Goal: Transaction & Acquisition: Purchase product/service

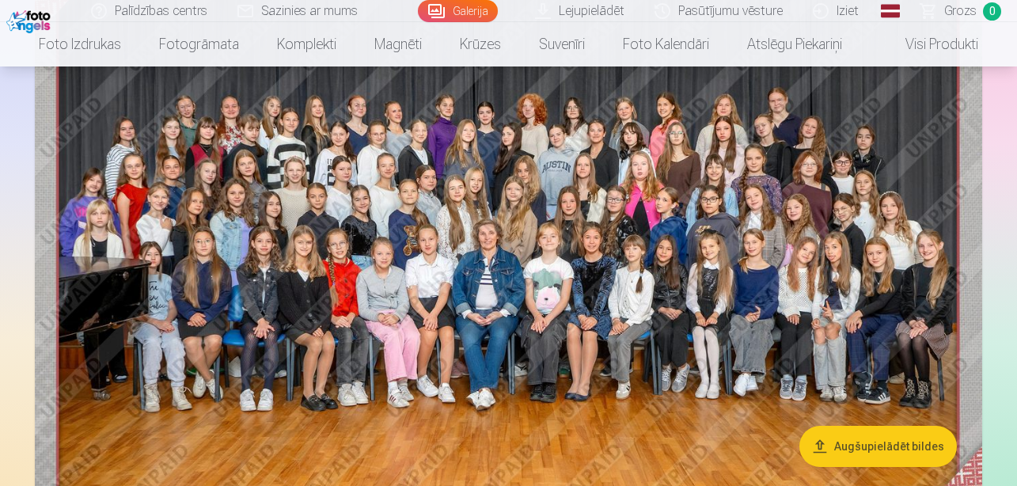
scroll to position [256, 0]
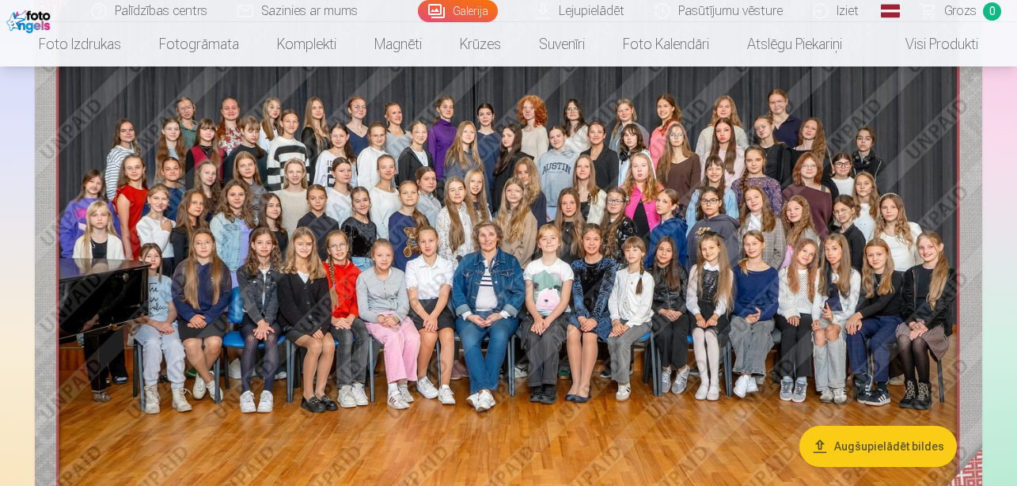
click at [536, 209] on img at bounding box center [509, 234] width 948 height 633
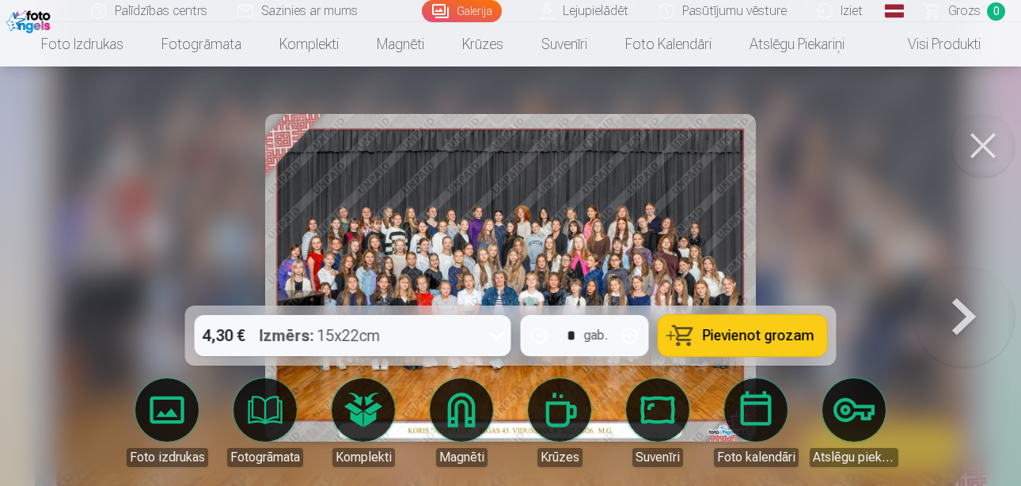
click at [975, 140] on button at bounding box center [983, 145] width 63 height 63
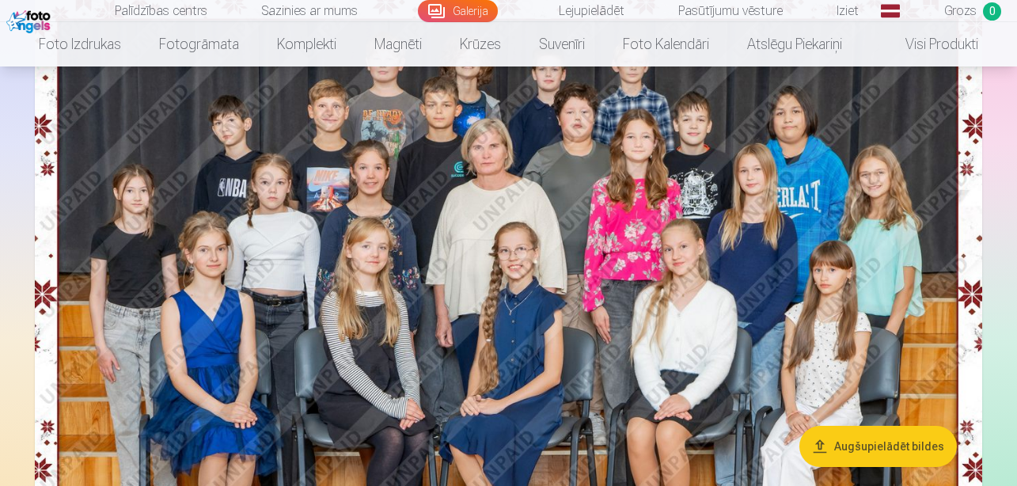
scroll to position [812, 0]
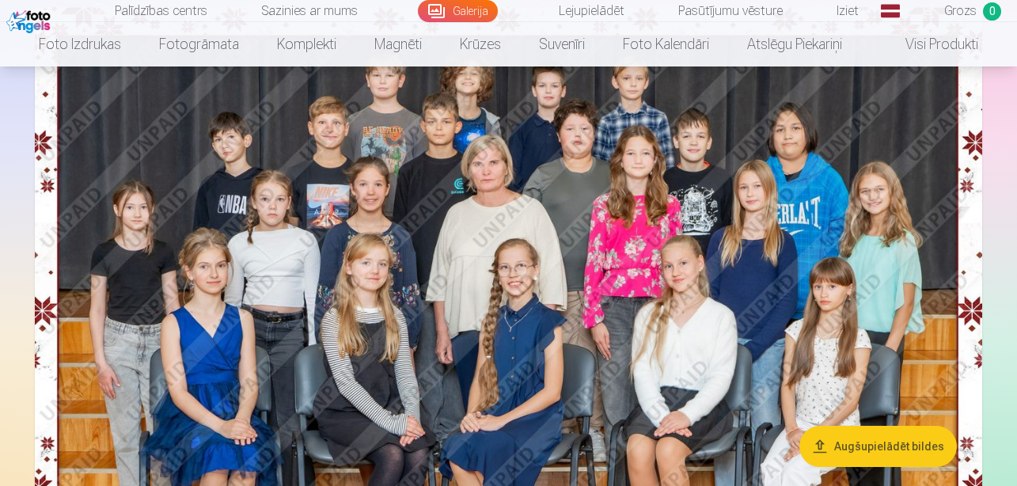
click at [490, 232] on img at bounding box center [509, 323] width 948 height 633
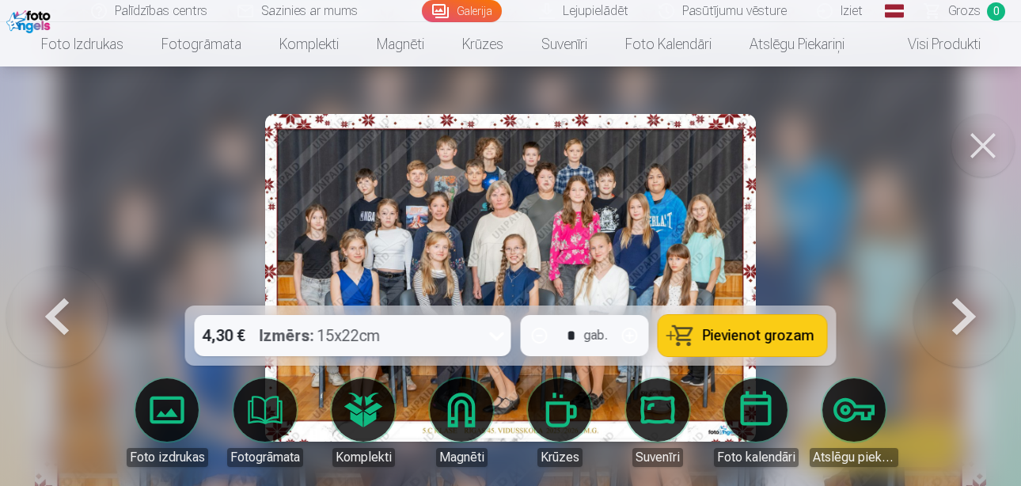
click at [991, 140] on button at bounding box center [983, 145] width 63 height 63
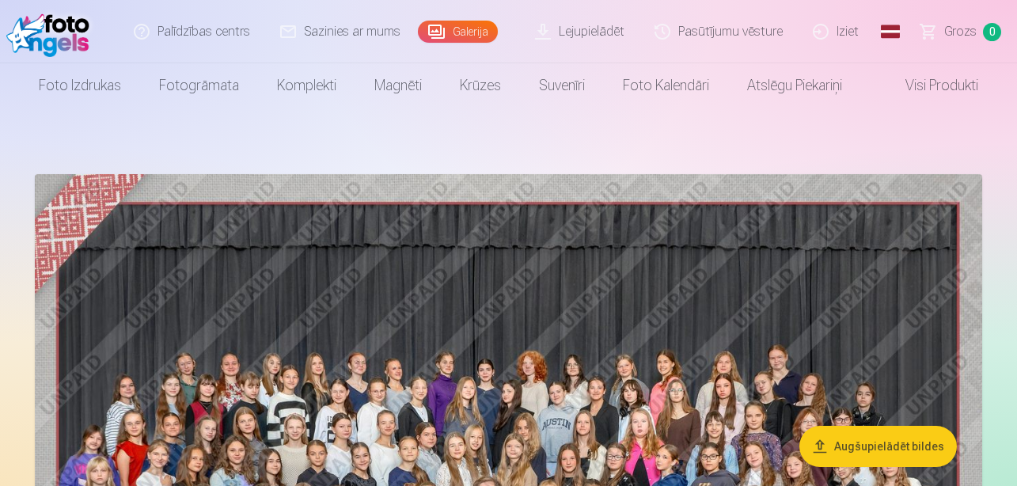
click at [609, 32] on link "Lejupielādēt" at bounding box center [581, 31] width 120 height 63
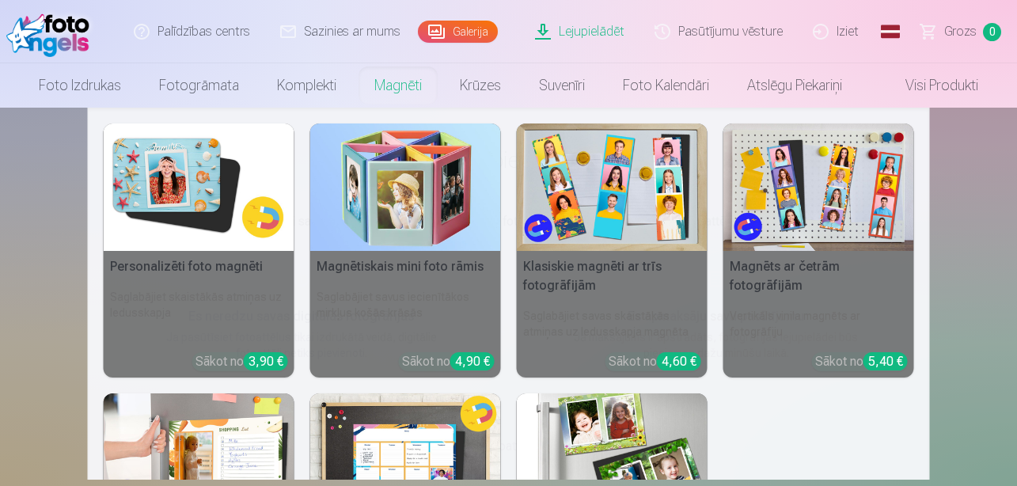
click at [405, 89] on link "Magnēti" at bounding box center [398, 85] width 86 height 44
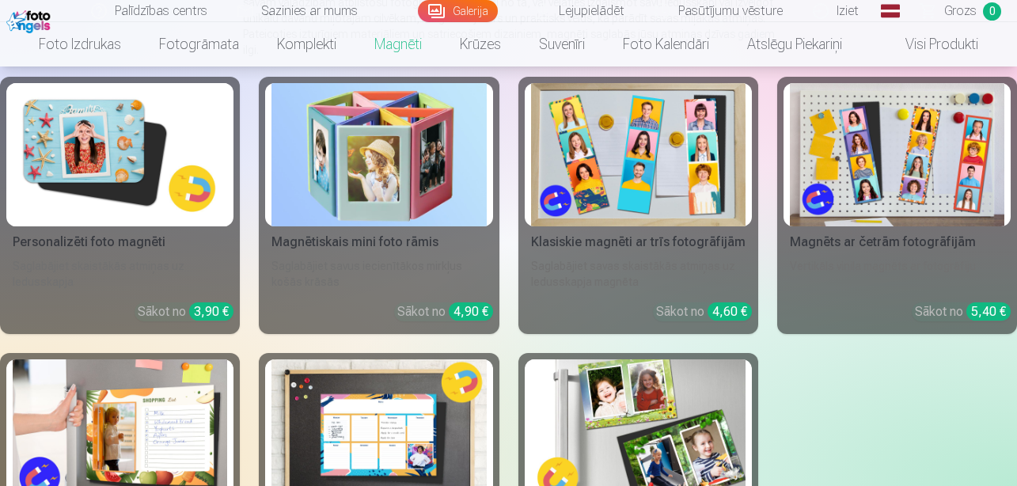
scroll to position [235, 0]
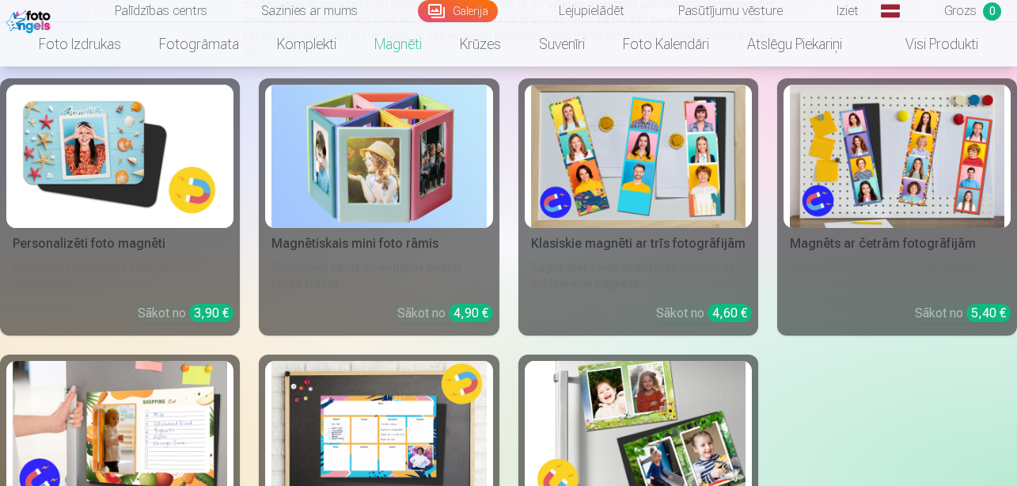
click at [137, 151] on img at bounding box center [120, 156] width 215 height 143
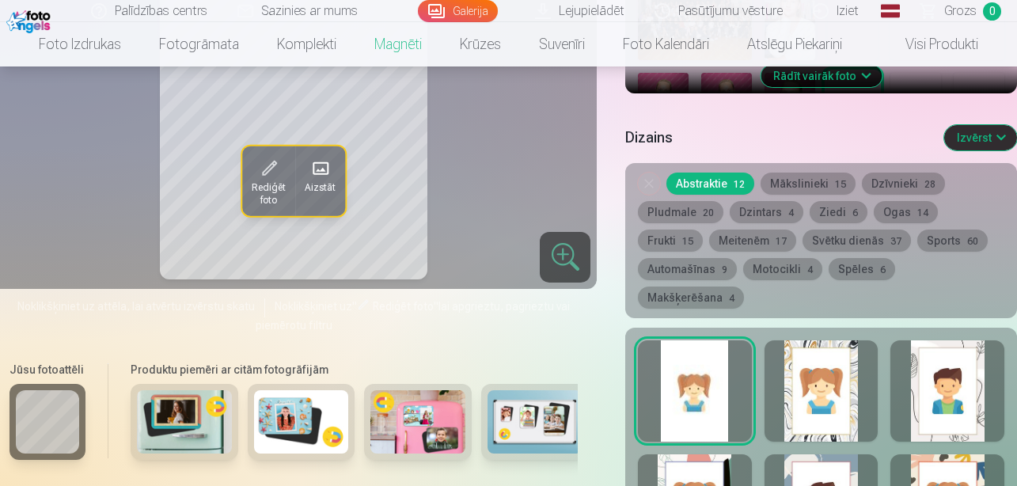
scroll to position [861, 0]
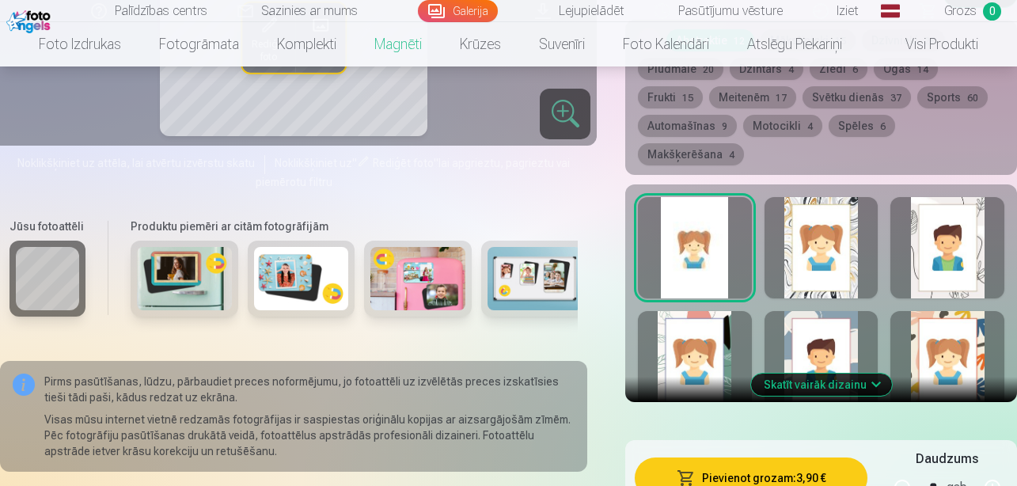
click at [838, 241] on div at bounding box center [822, 247] width 114 height 101
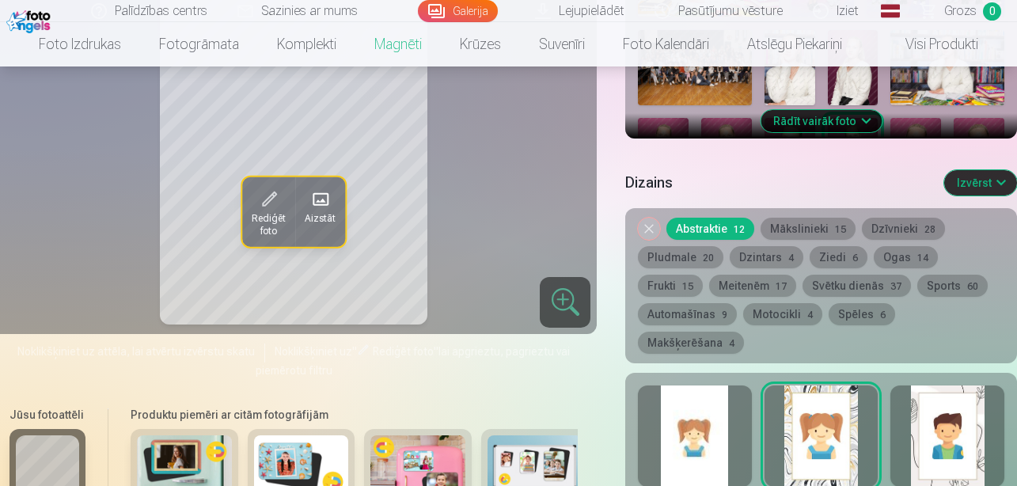
scroll to position [726, 0]
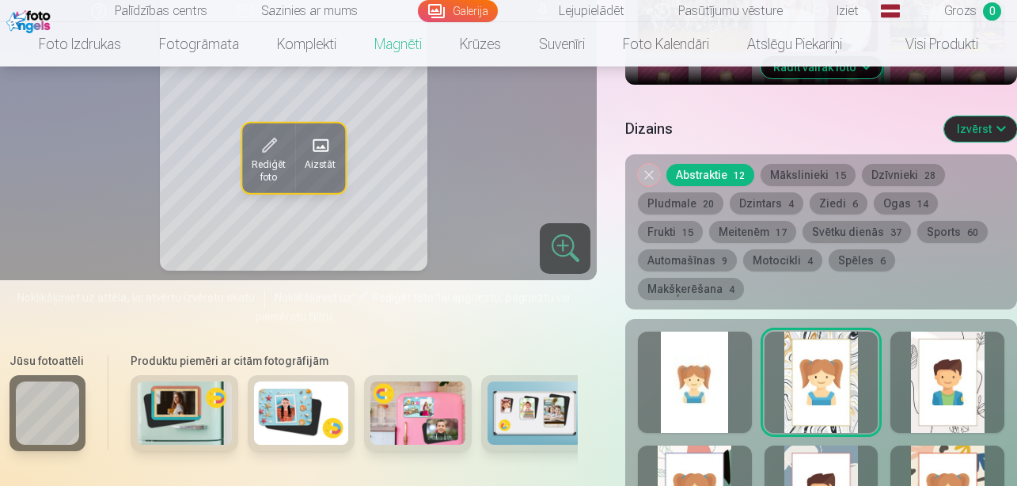
click at [954, 332] on div at bounding box center [948, 382] width 114 height 101
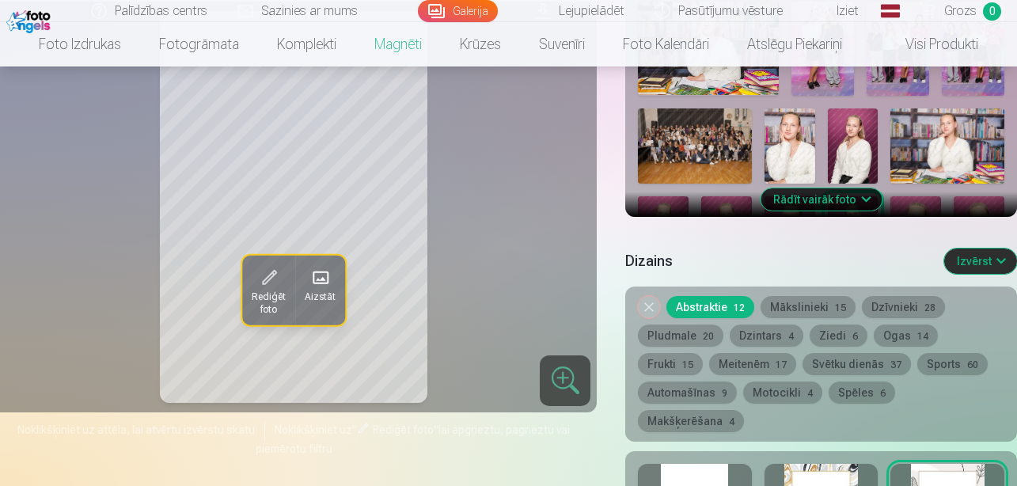
scroll to position [449, 0]
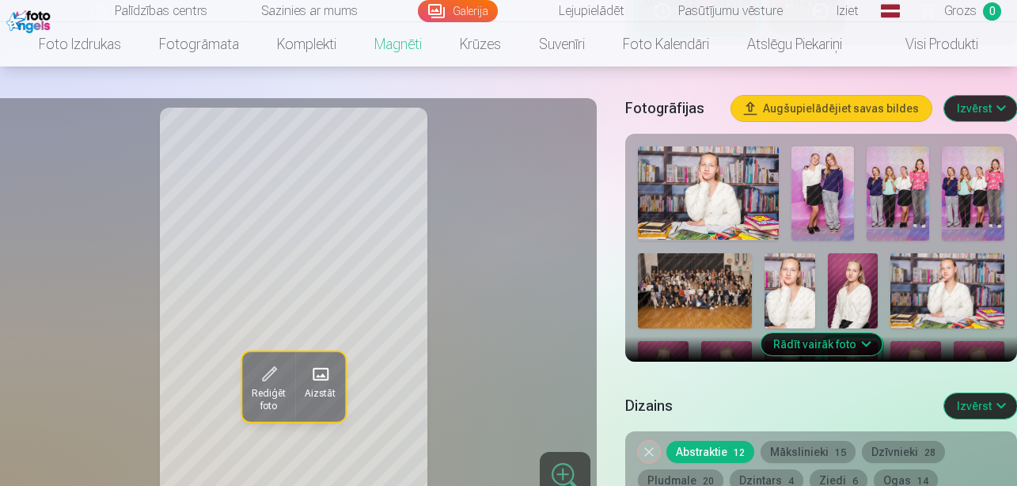
click at [866, 295] on img at bounding box center [853, 291] width 51 height 76
click at [796, 291] on img at bounding box center [790, 291] width 51 height 76
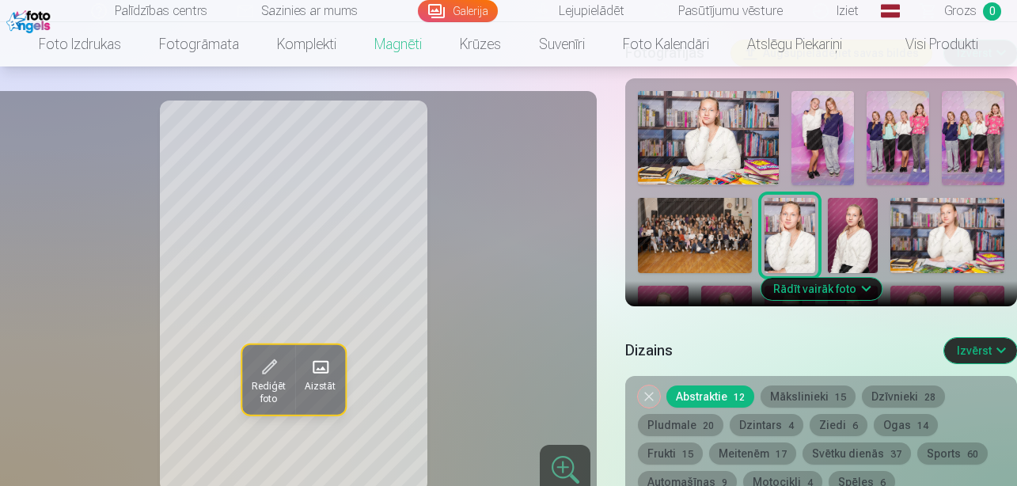
scroll to position [474, 0]
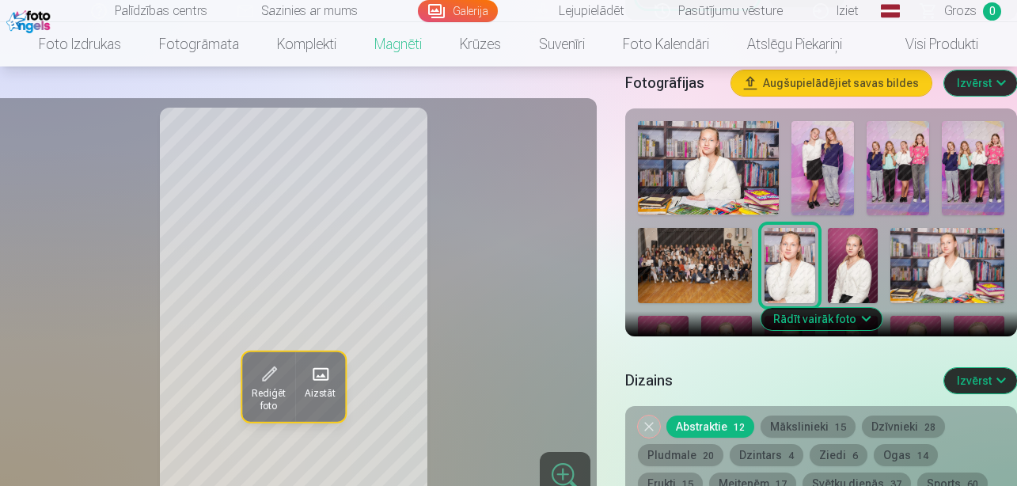
click at [861, 316] on button "Rādīt vairāk foto" at bounding box center [821, 319] width 121 height 22
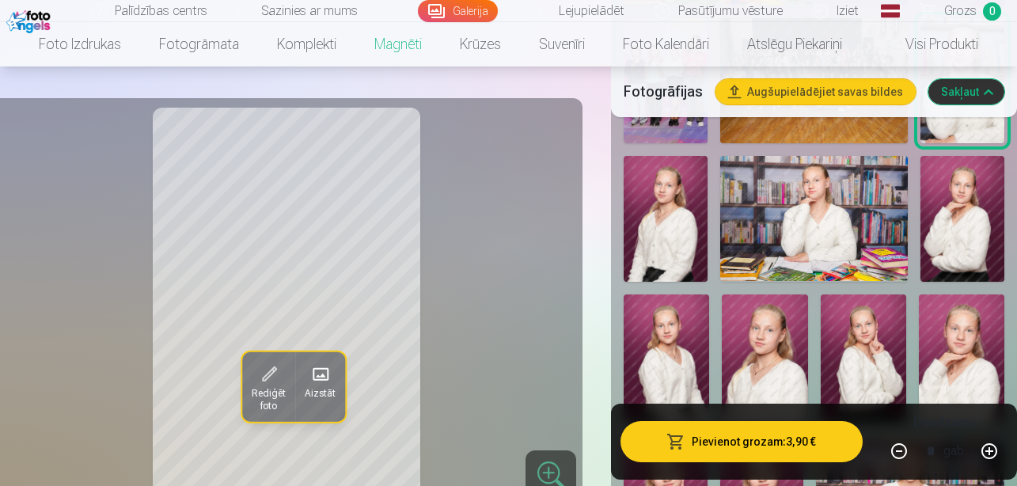
scroll to position [719, 0]
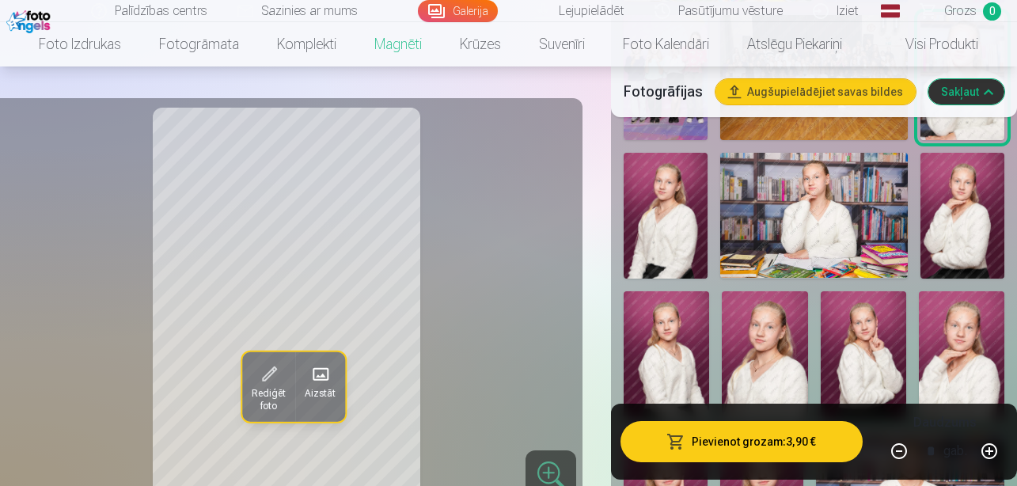
click at [947, 311] on img at bounding box center [962, 355] width 86 height 128
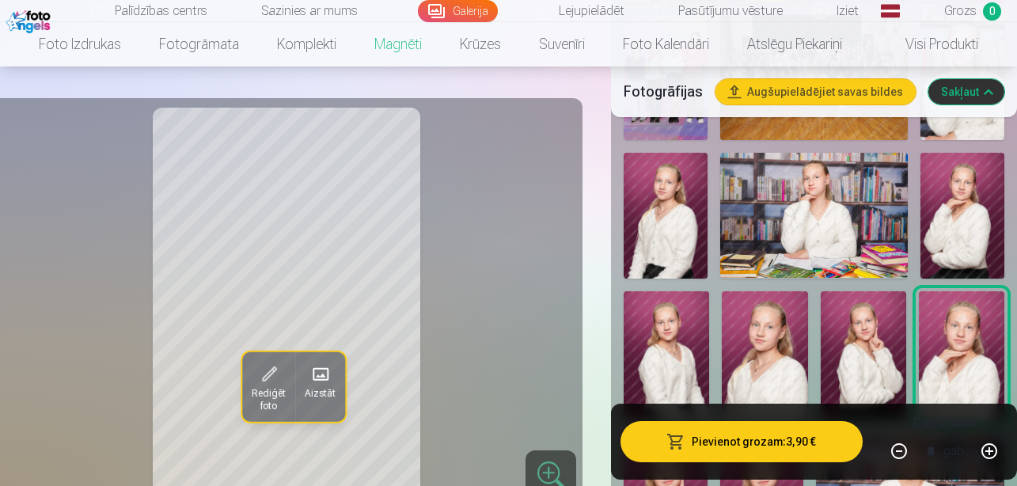
click at [777, 317] on img at bounding box center [765, 355] width 86 height 128
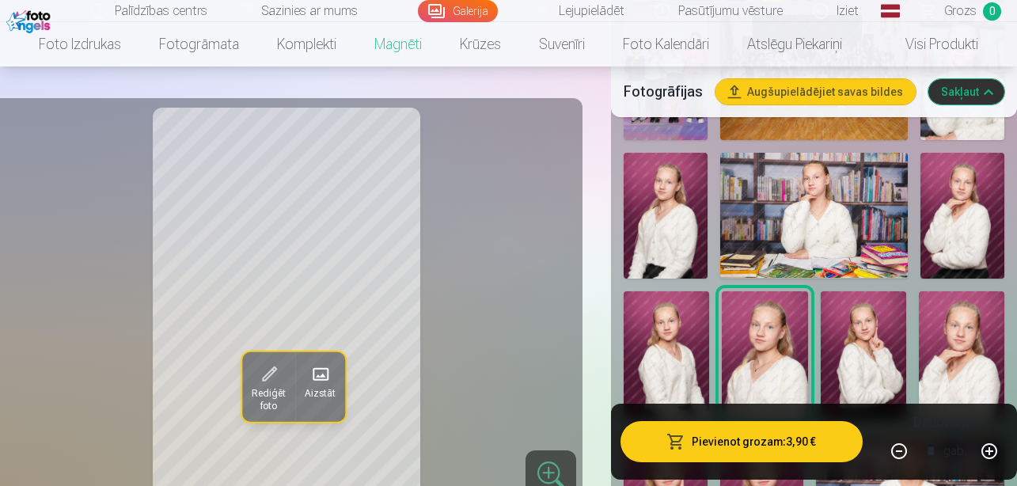
click at [689, 319] on img at bounding box center [667, 355] width 86 height 128
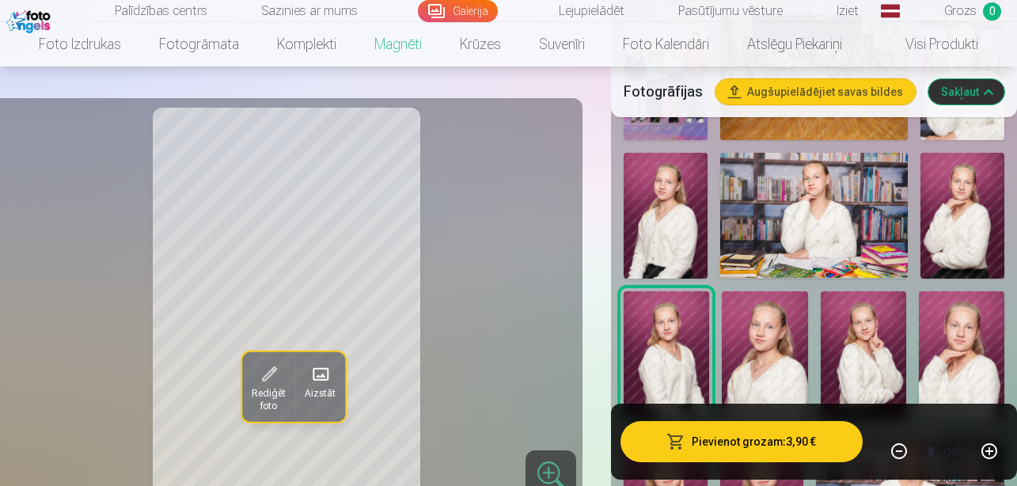
click at [679, 230] on img at bounding box center [666, 216] width 84 height 126
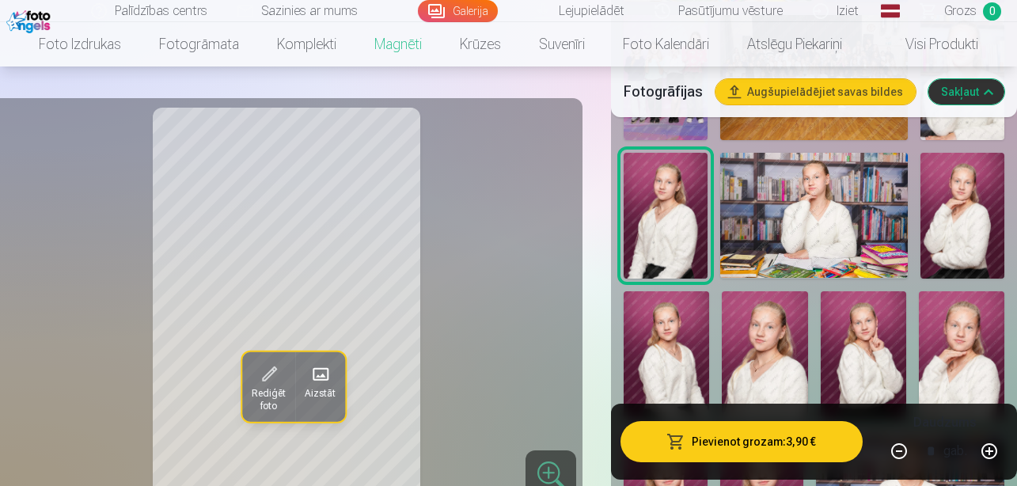
click at [869, 361] on img at bounding box center [864, 355] width 86 height 128
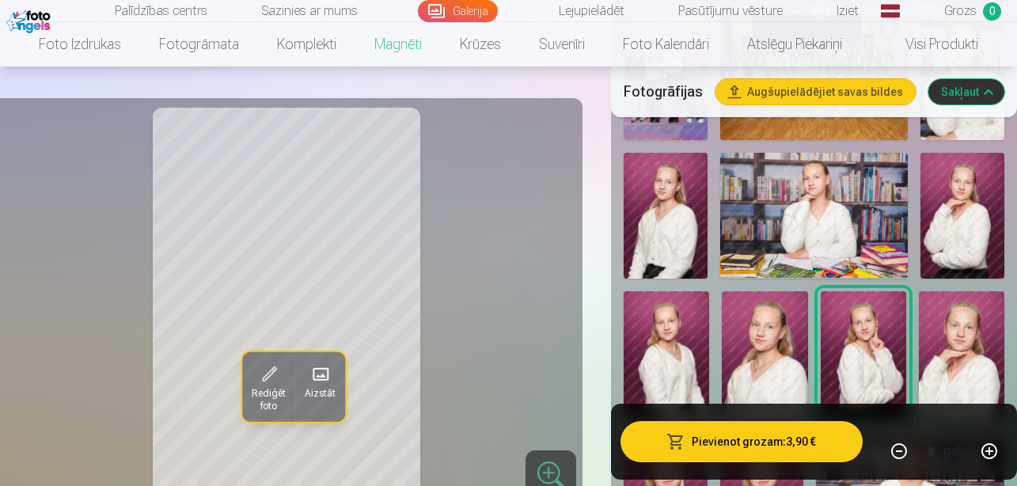
click at [820, 362] on div at bounding box center [814, 486] width 393 height 1233
click at [800, 360] on img at bounding box center [765, 355] width 86 height 128
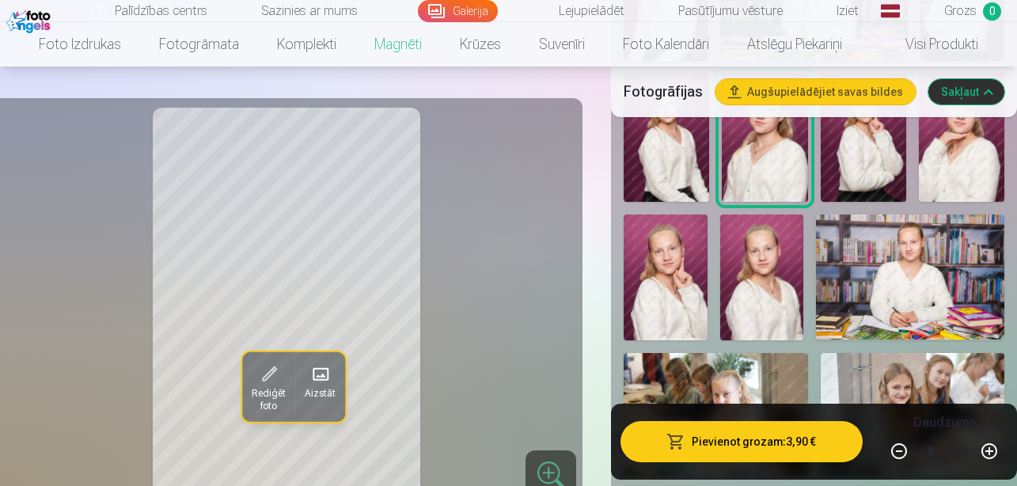
scroll to position [939, 0]
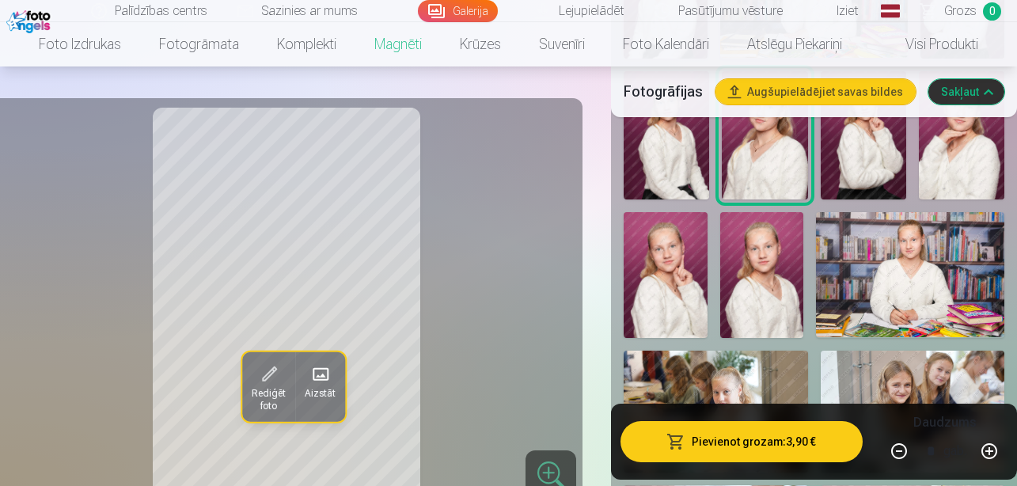
click at [749, 255] on img at bounding box center [762, 275] width 84 height 126
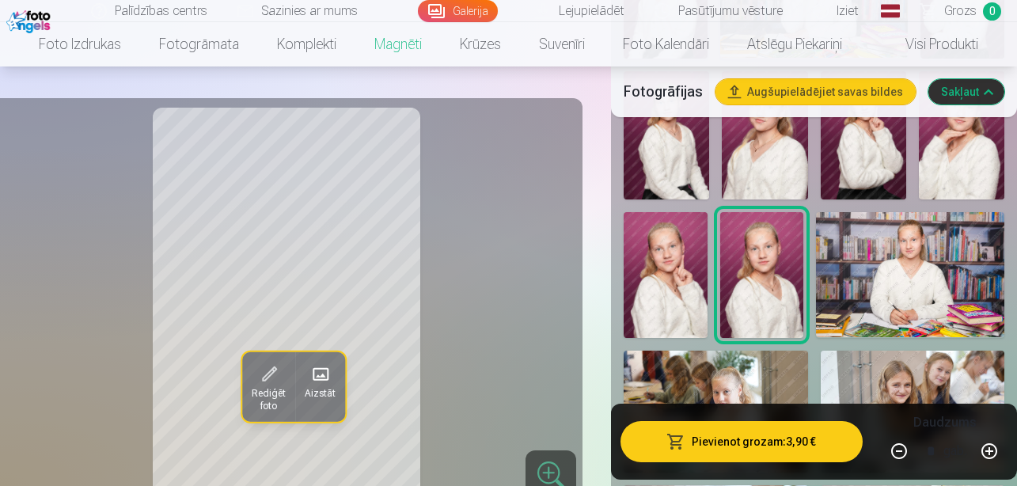
click at [903, 257] on img at bounding box center [910, 274] width 188 height 125
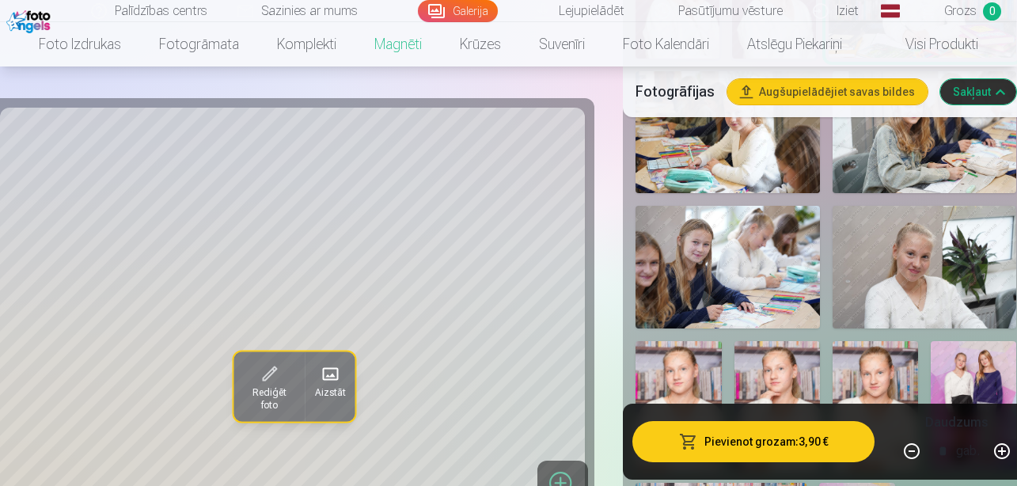
scroll to position [1228, 0]
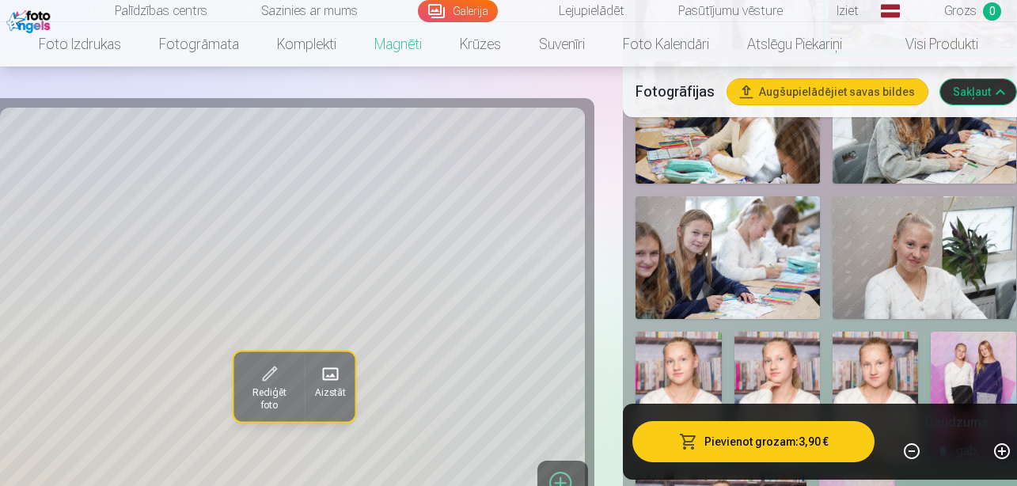
click at [902, 257] on img at bounding box center [925, 257] width 184 height 123
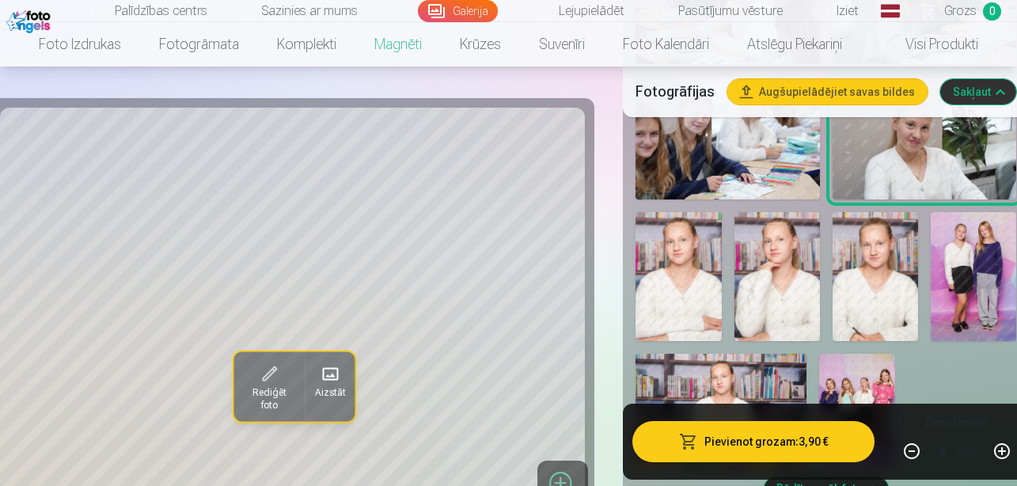
scroll to position [1350, 0]
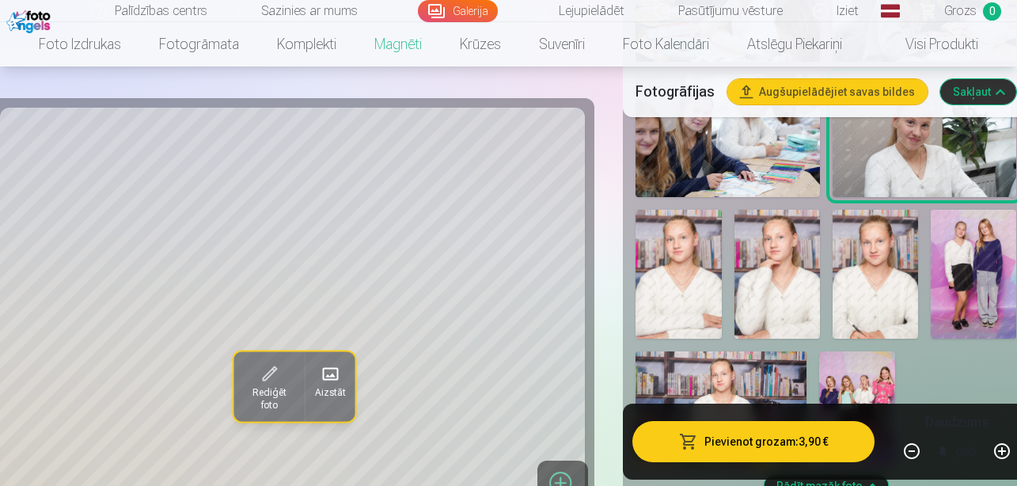
click at [898, 256] on img at bounding box center [876, 274] width 86 height 128
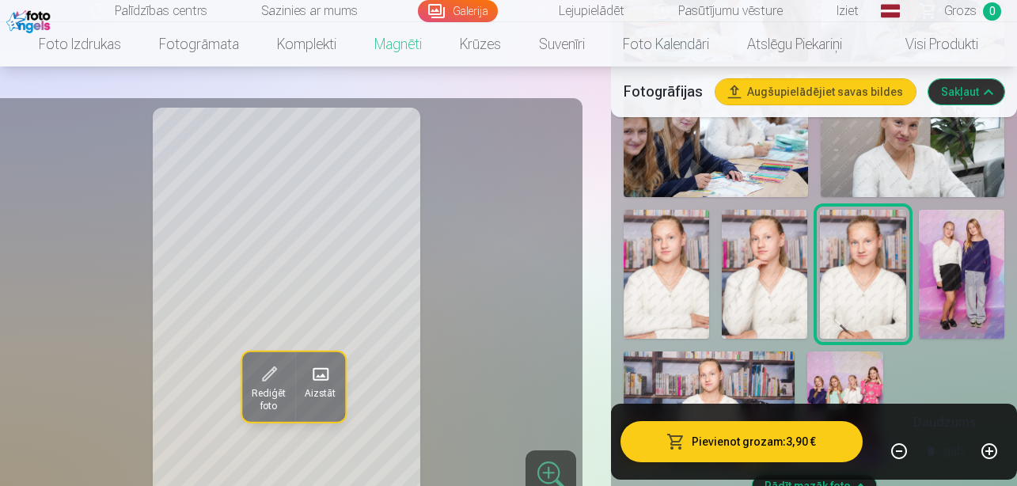
click at [785, 252] on img at bounding box center [765, 274] width 86 height 128
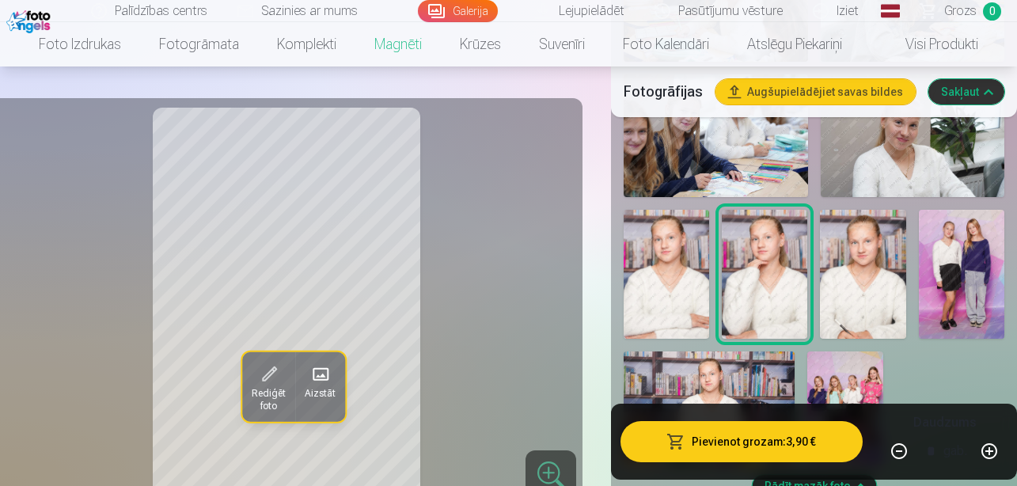
click at [698, 255] on img at bounding box center [667, 274] width 86 height 128
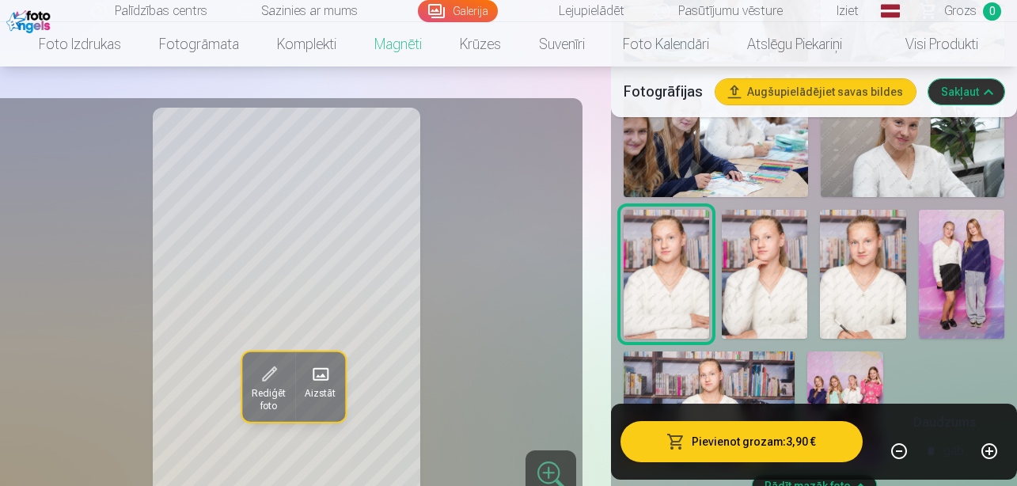
click at [758, 256] on img at bounding box center [765, 274] width 86 height 128
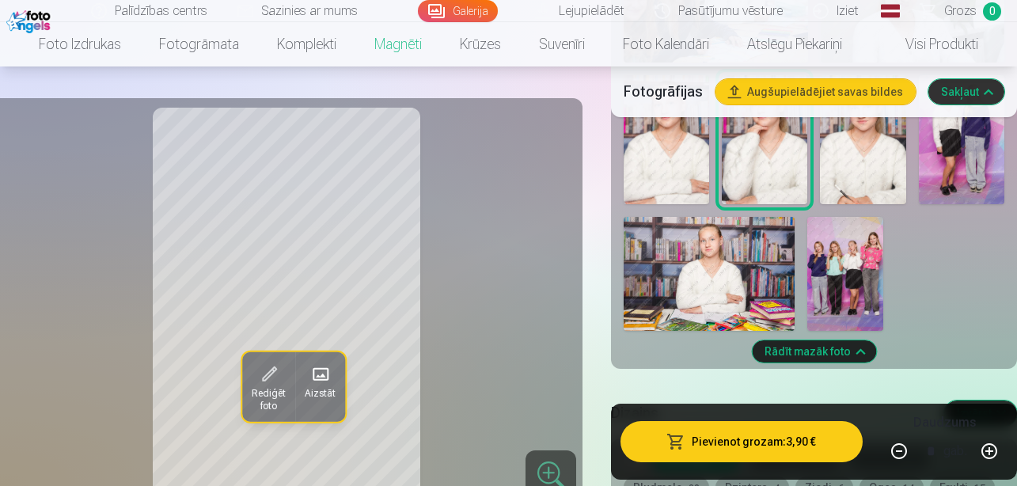
scroll to position [1487, 0]
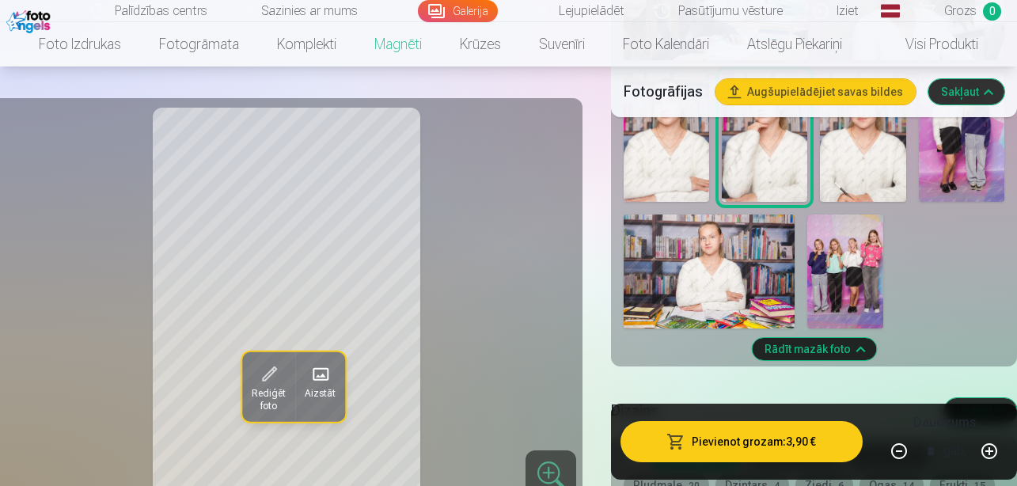
click at [847, 249] on img at bounding box center [846, 272] width 76 height 114
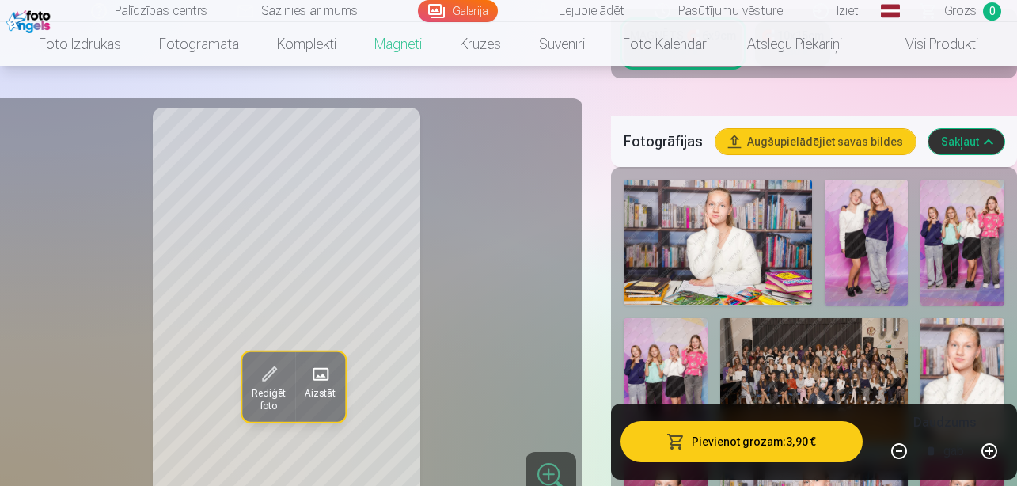
scroll to position [545, 0]
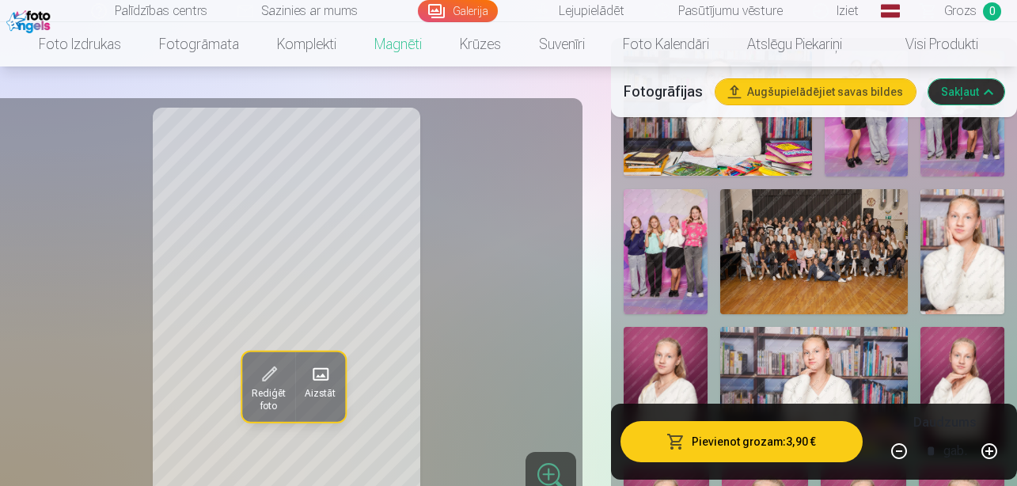
click at [952, 227] on img at bounding box center [963, 251] width 84 height 125
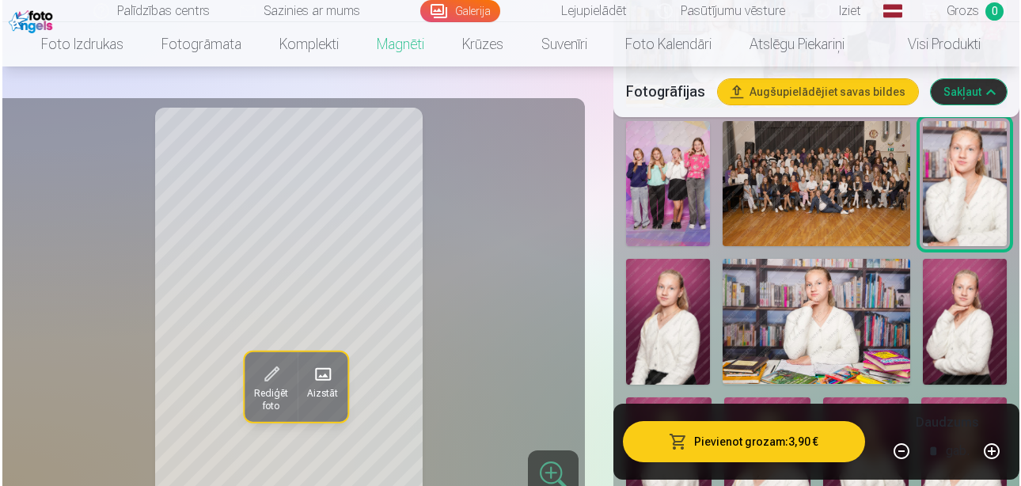
scroll to position [614, 0]
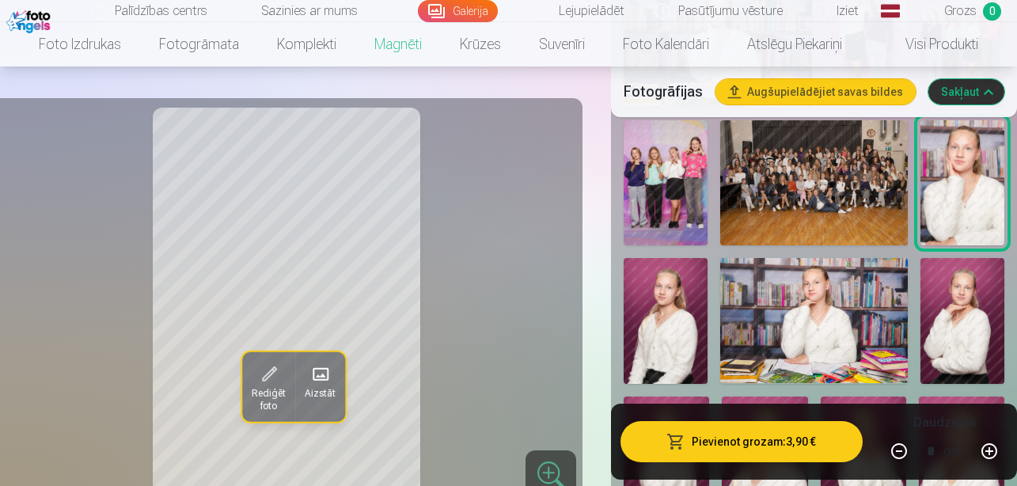
click at [271, 393] on span "Rediģēt foto" at bounding box center [269, 399] width 34 height 25
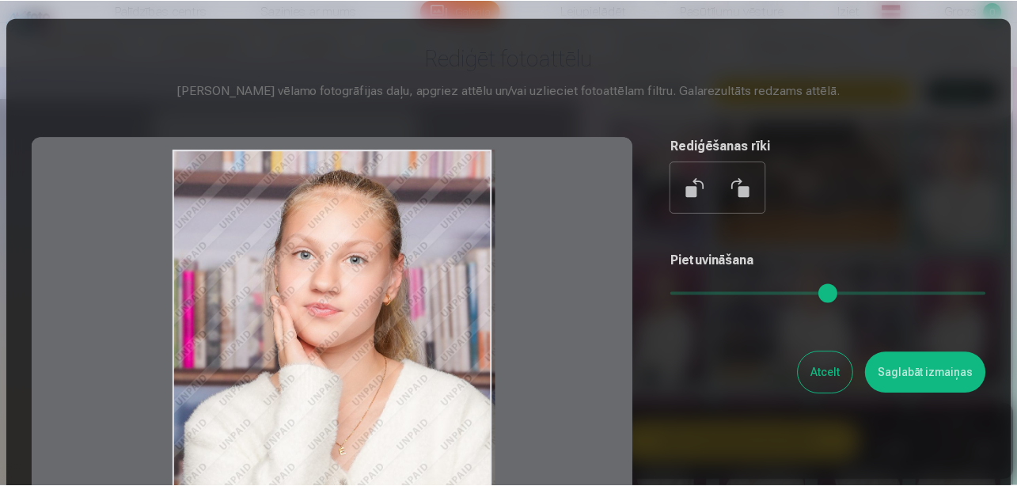
scroll to position [15, 0]
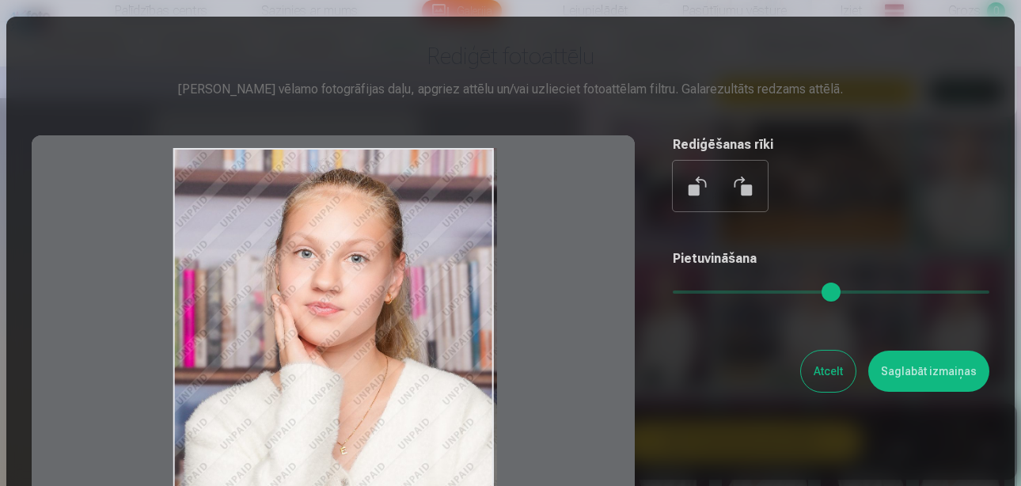
drag, startPoint x: 435, startPoint y: 223, endPoint x: 276, endPoint y: 325, distance: 188.7
click at [330, 333] on div at bounding box center [333, 383] width 603 height 497
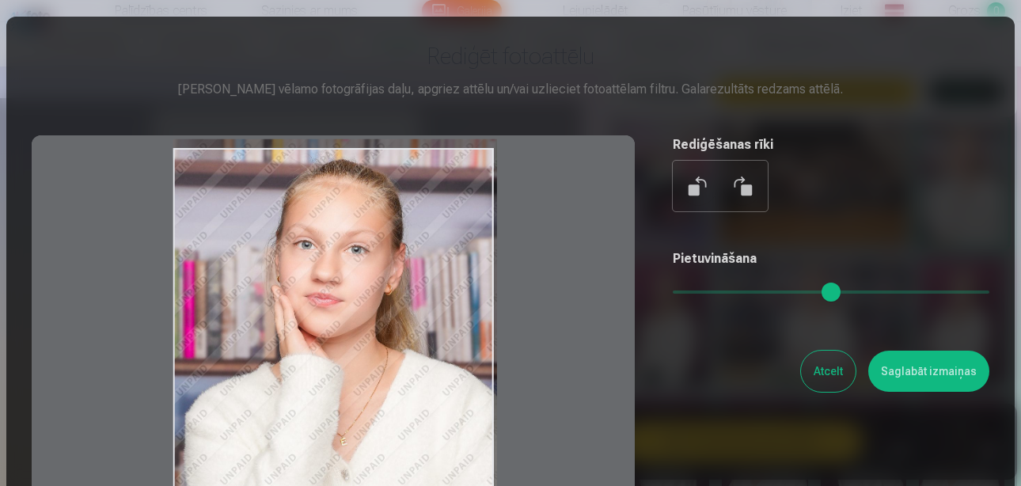
drag, startPoint x: 250, startPoint y: 310, endPoint x: 238, endPoint y: 210, distance: 100.6
click at [238, 210] on div at bounding box center [333, 383] width 603 height 497
drag, startPoint x: 323, startPoint y: 298, endPoint x: 400, endPoint y: 216, distance: 112.6
click at [400, 217] on div at bounding box center [333, 383] width 603 height 497
type input "*"
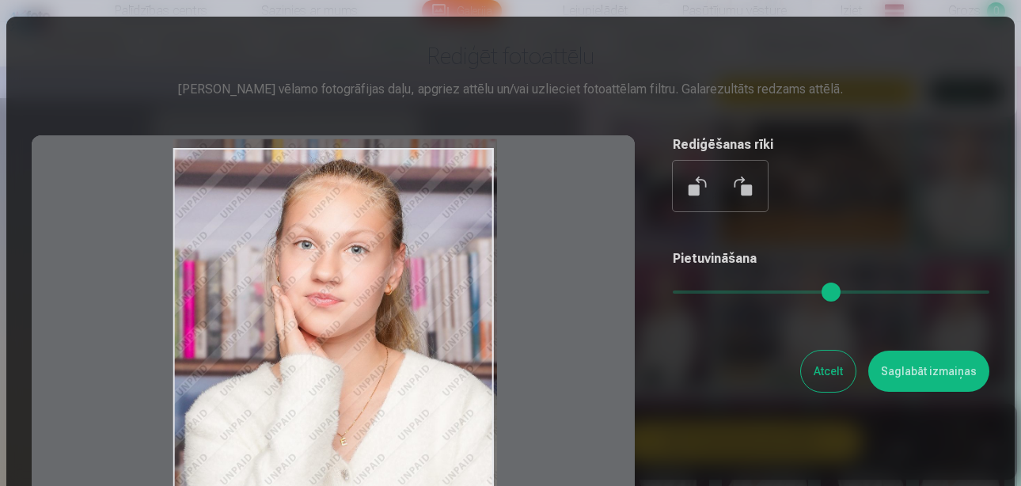
drag, startPoint x: 676, startPoint y: 295, endPoint x: 633, endPoint y: 288, distance: 44.0
click at [629, 287] on div "Rediģēt fotoattēlu [PERSON_NAME] vēlamo fotogrāfijas daļu, apgriez attēlu un/va…" at bounding box center [511, 337] width 958 height 591
click at [833, 370] on button "Atcelt" at bounding box center [828, 371] width 55 height 41
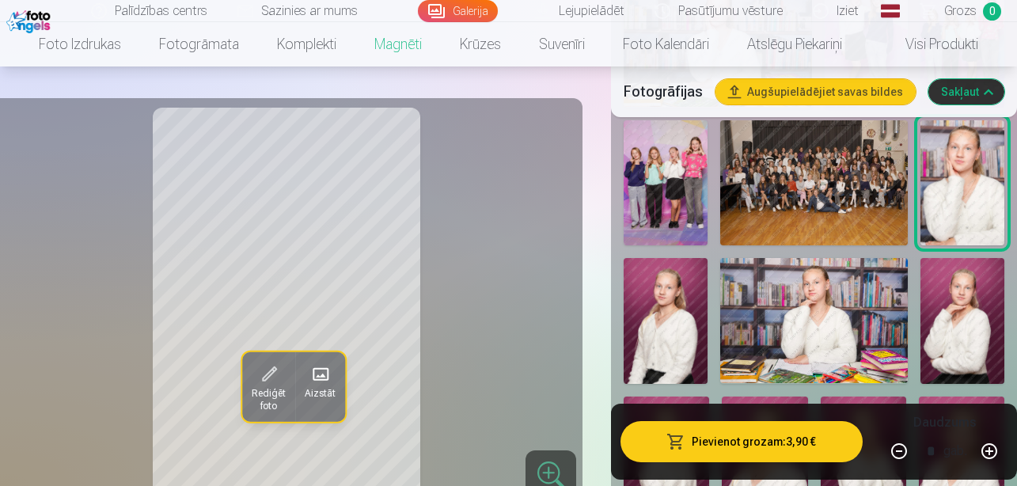
click at [473, 10] on link "Galerija" at bounding box center [458, 11] width 80 height 22
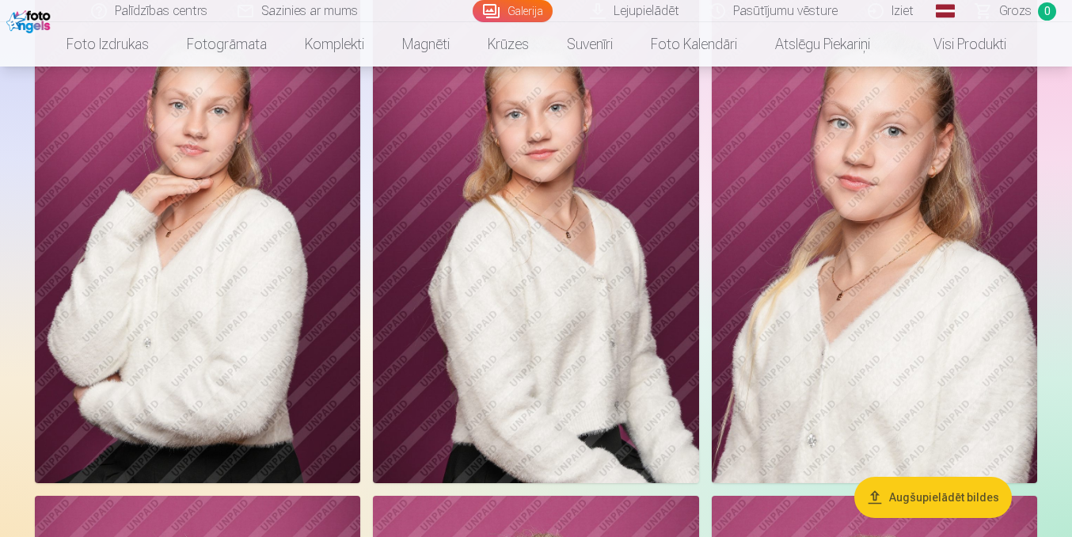
scroll to position [3706, 0]
